Goal: Task Accomplishment & Management: Complete application form

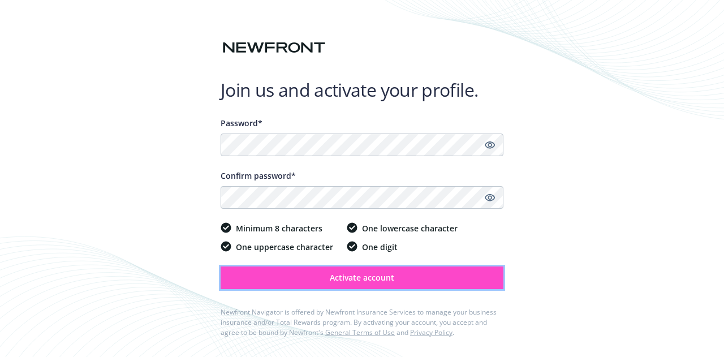
click at [338, 276] on span "Activate account" at bounding box center [362, 277] width 65 height 11
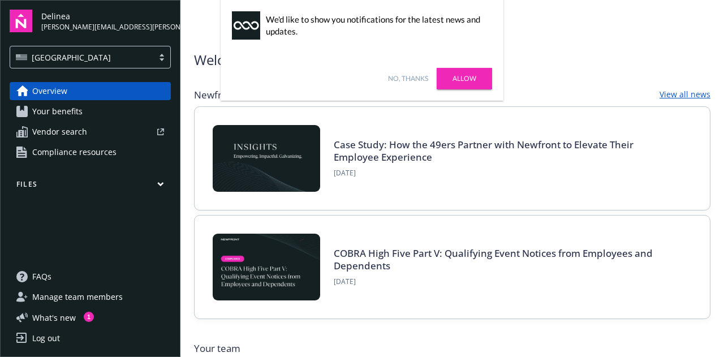
click at [463, 74] on link "Allow" at bounding box center [464, 79] width 55 height 22
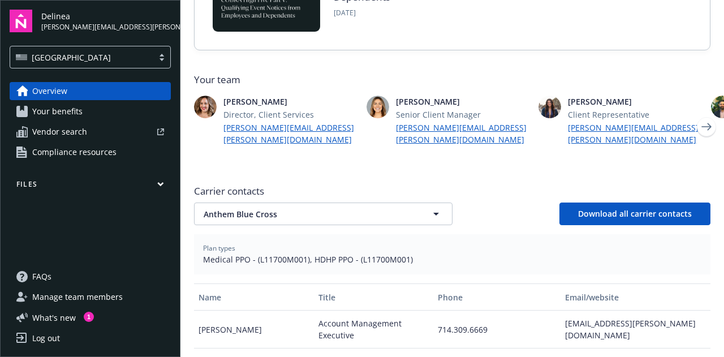
scroll to position [251, 0]
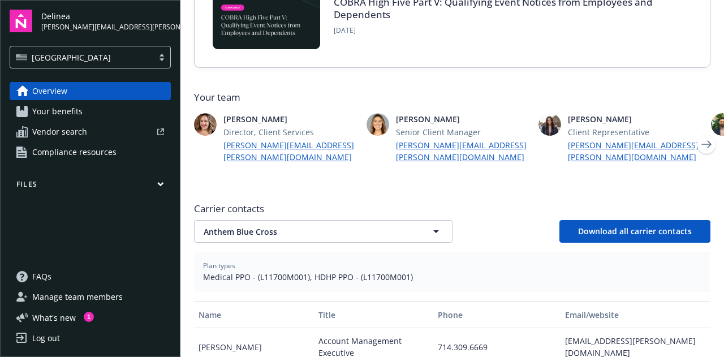
click at [359, 205] on div "Carrier contacts Anthem Blue Cross Anthem Blue Cross Download all carrier conta…" at bounding box center [452, 222] width 517 height 41
click at [359, 226] on span "Anthem Blue Cross" at bounding box center [305, 232] width 203 height 12
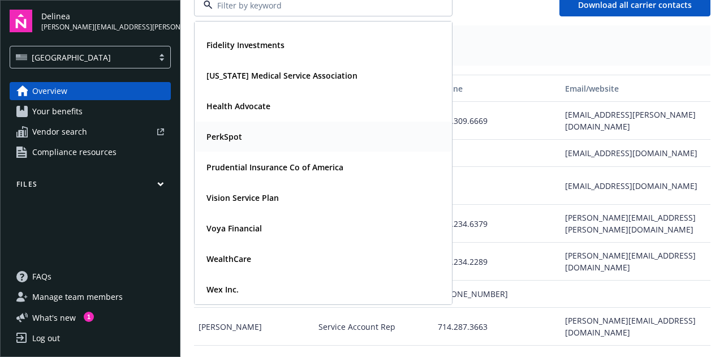
scroll to position [0, 0]
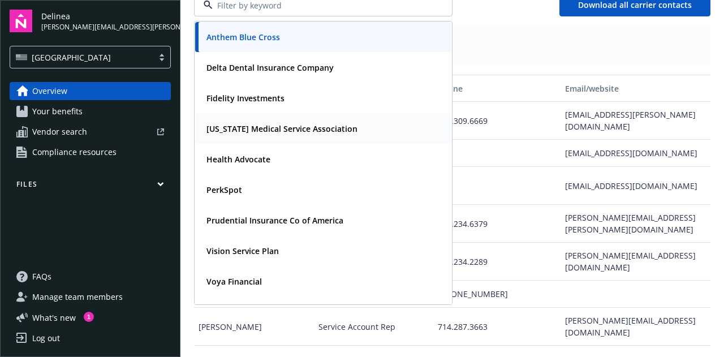
click at [349, 121] on div "[US_STATE] Medical Service Association" at bounding box center [323, 129] width 243 height 16
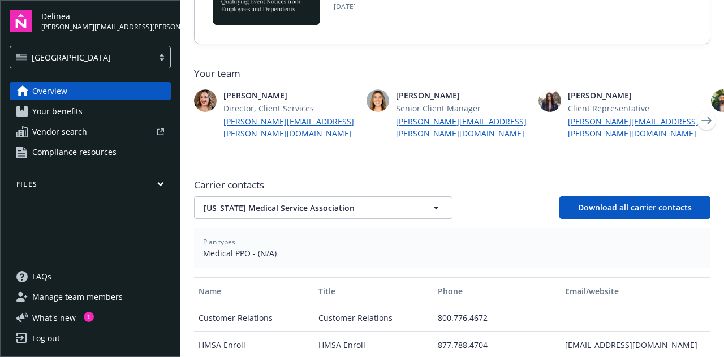
scroll to position [340, 0]
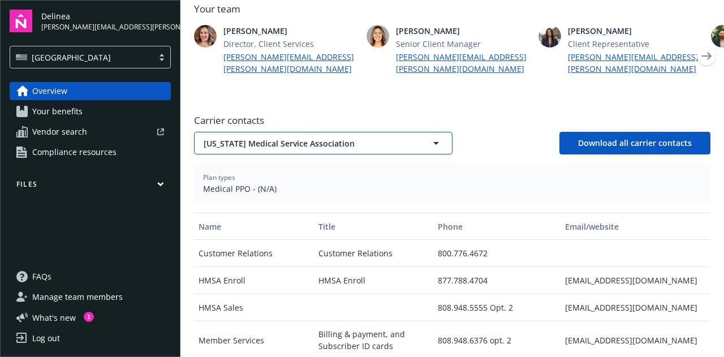
click at [381, 138] on span "[US_STATE] Medical Service Association" at bounding box center [305, 144] width 203 height 12
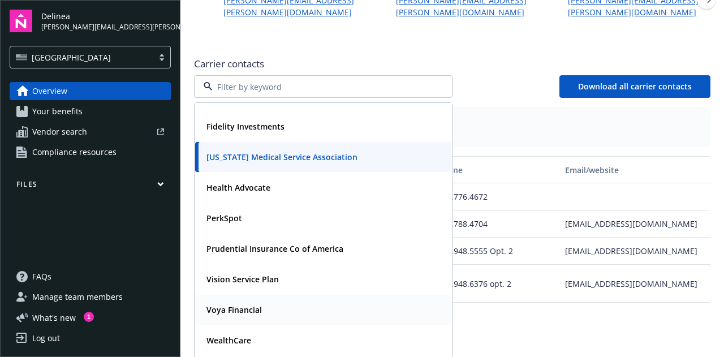
scroll to position [453, 0]
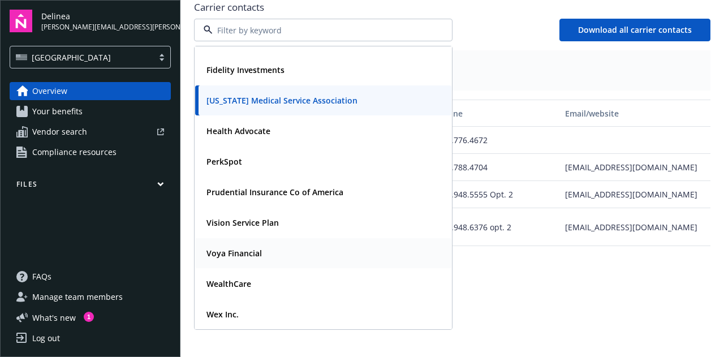
click at [276, 248] on div "Voya Financial" at bounding box center [323, 253] width 256 height 30
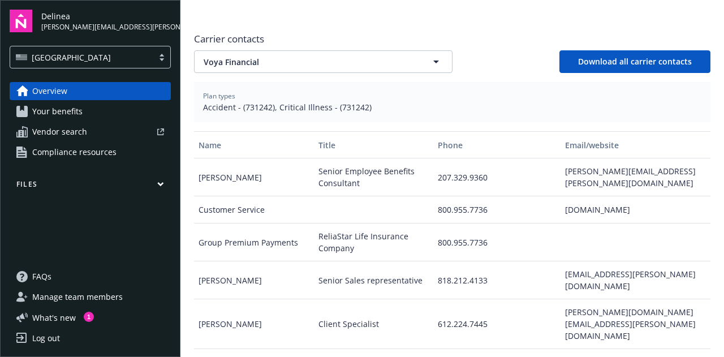
scroll to position [308, 0]
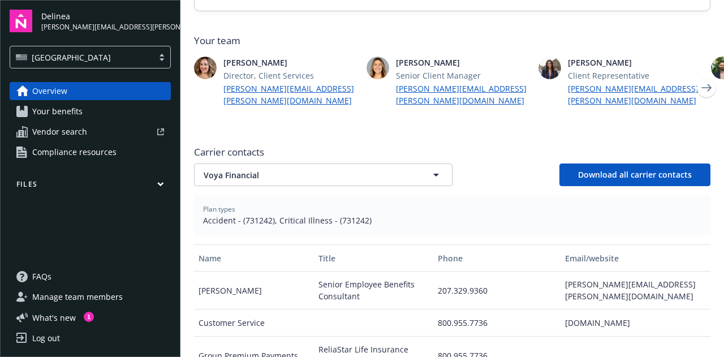
click at [66, 108] on span "Your benefits" at bounding box center [57, 111] width 50 height 18
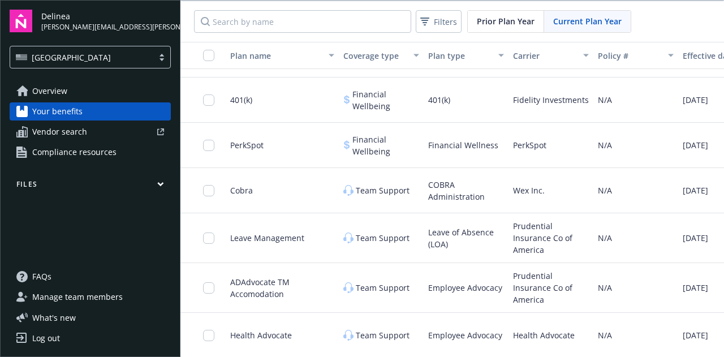
scroll to position [1086, 0]
click at [76, 91] on link "Overview" at bounding box center [90, 91] width 161 height 18
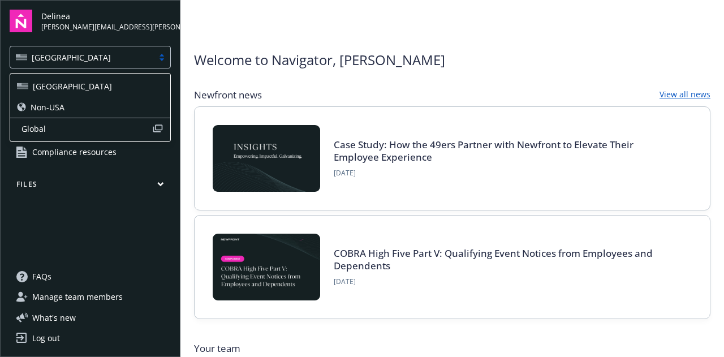
click at [121, 50] on div "[GEOGRAPHIC_DATA]" at bounding box center [81, 57] width 143 height 14
click at [78, 102] on div "Non-USA" at bounding box center [90, 107] width 147 height 12
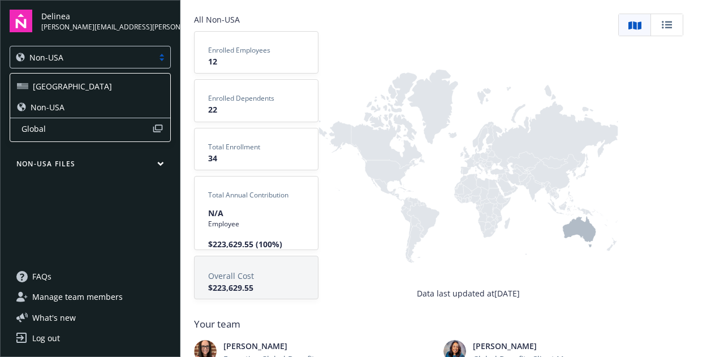
click at [128, 53] on div "Non-USA" at bounding box center [82, 57] width 132 height 12
click at [83, 125] on span "Global" at bounding box center [87, 129] width 131 height 12
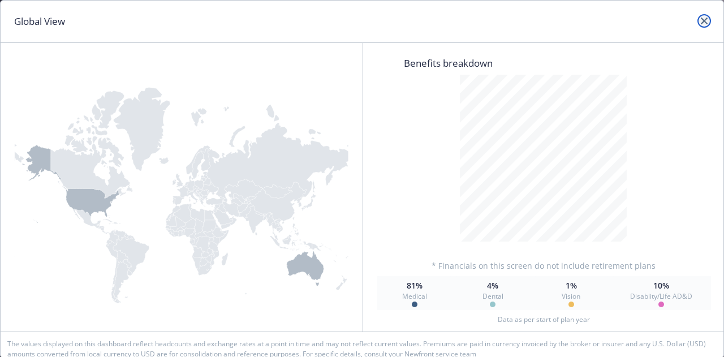
click at [708, 20] on link "close" at bounding box center [705, 21] width 14 height 14
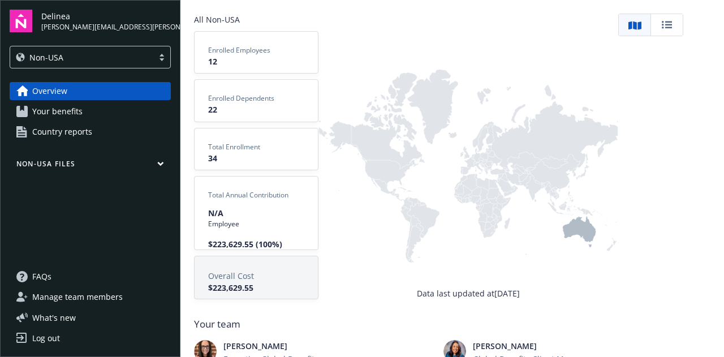
click at [91, 161] on button "Non-USA Files" at bounding box center [90, 166] width 161 height 14
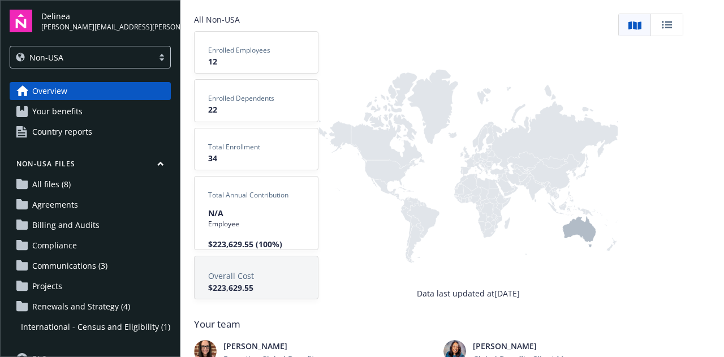
scroll to position [57, 0]
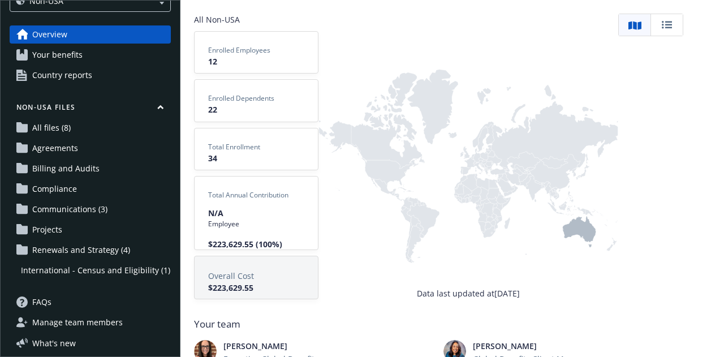
click at [77, 164] on span "Billing and Audits" at bounding box center [65, 169] width 67 height 18
